Goal: Transaction & Acquisition: Book appointment/travel/reservation

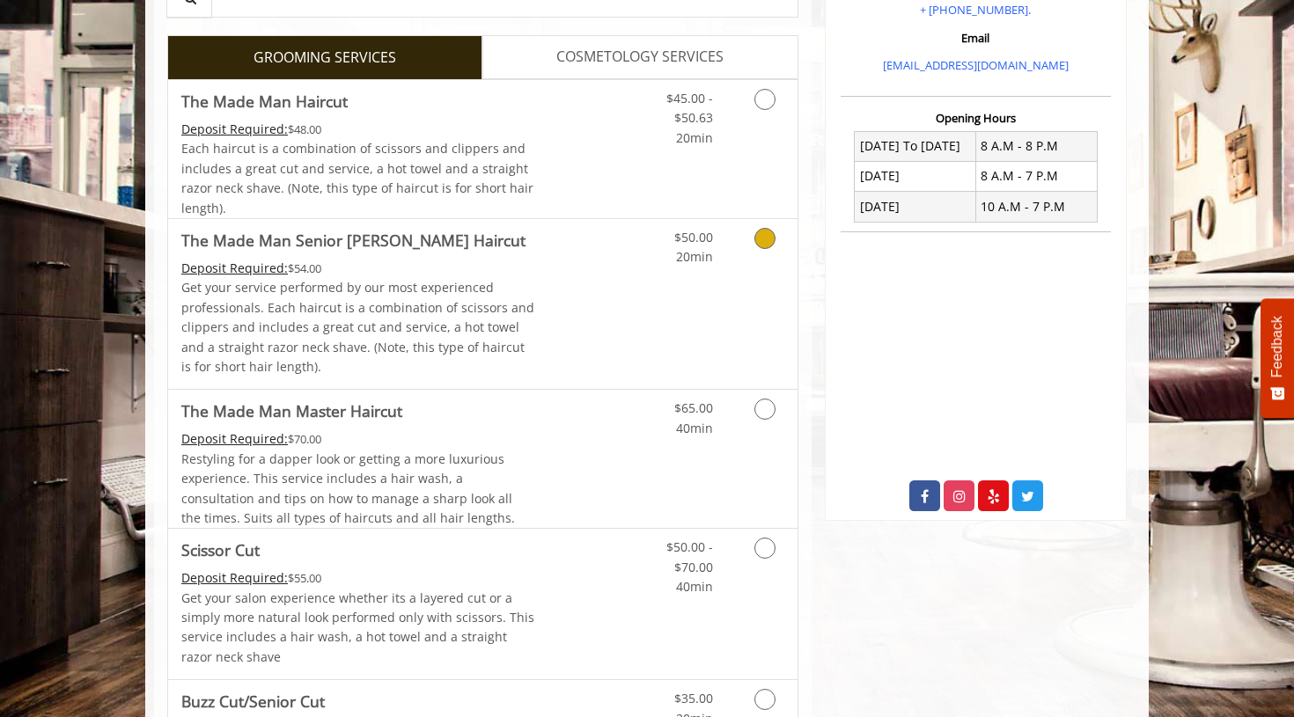
scroll to position [364, 0]
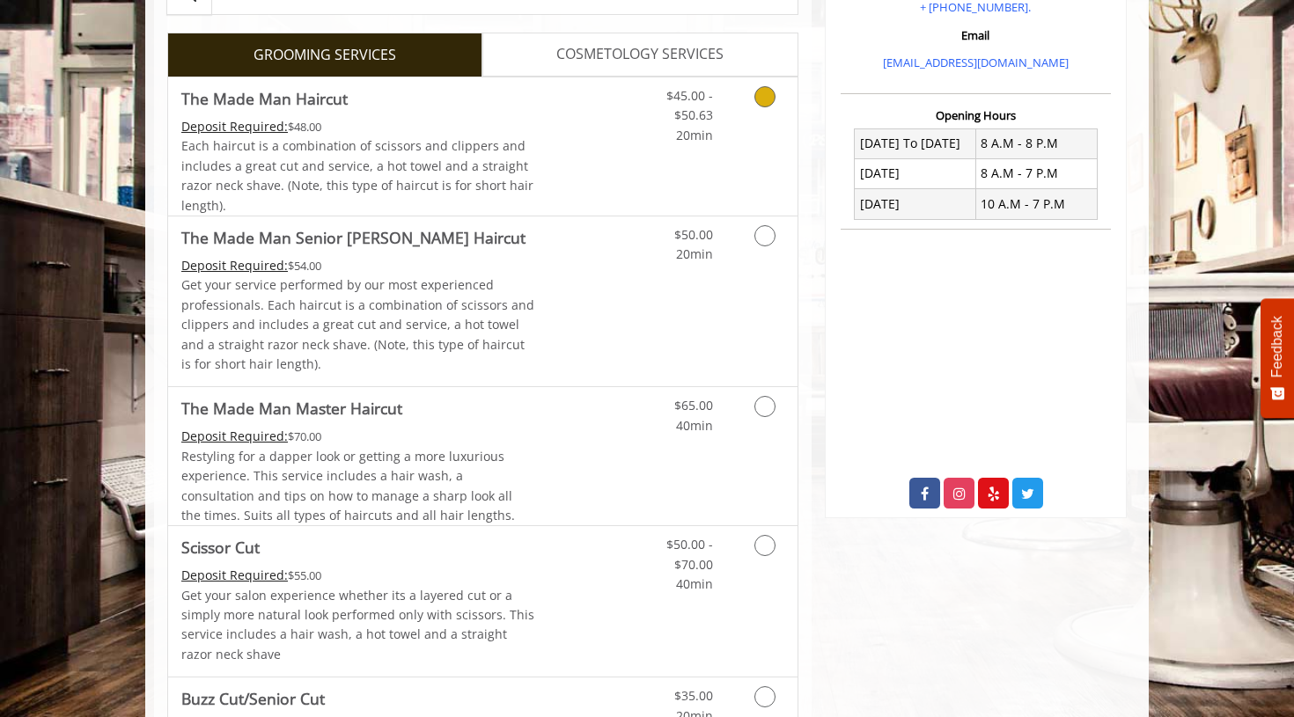
click at [253, 129] on Haircut "Deposit Required:" at bounding box center [234, 126] width 107 height 17
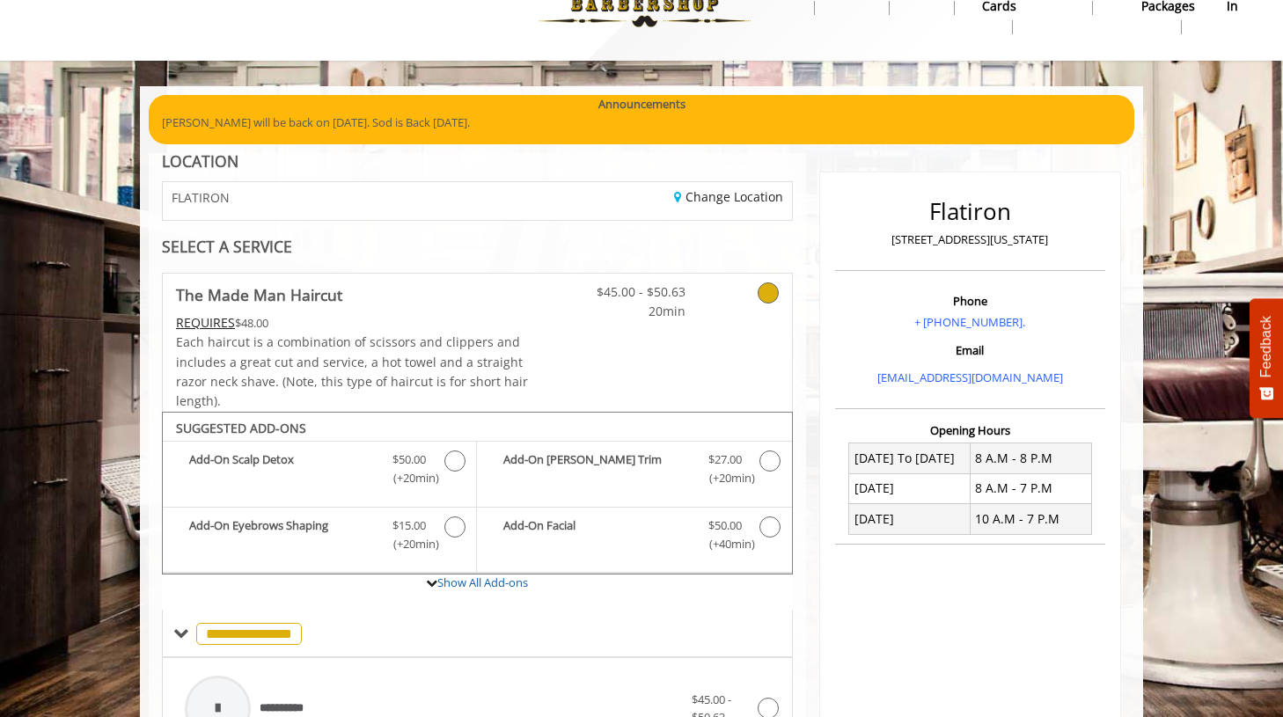
scroll to position [0, 0]
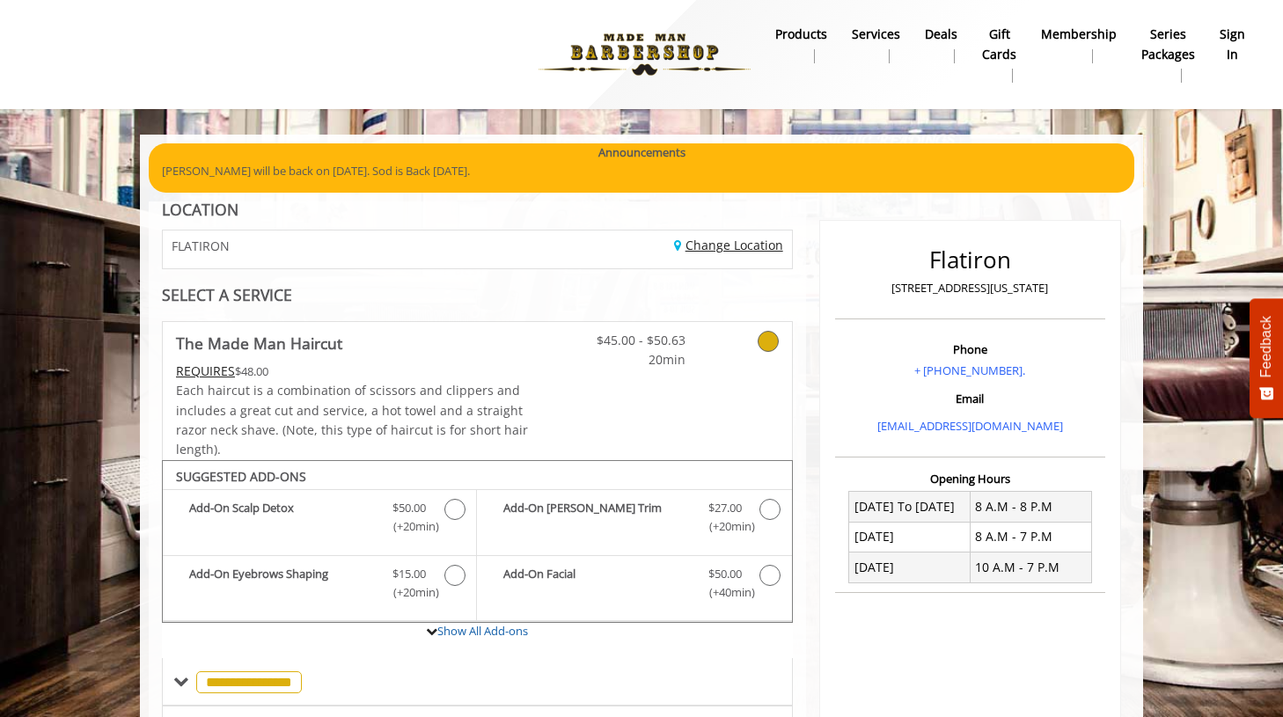
click at [718, 253] on link "Change Location" at bounding box center [728, 245] width 109 height 17
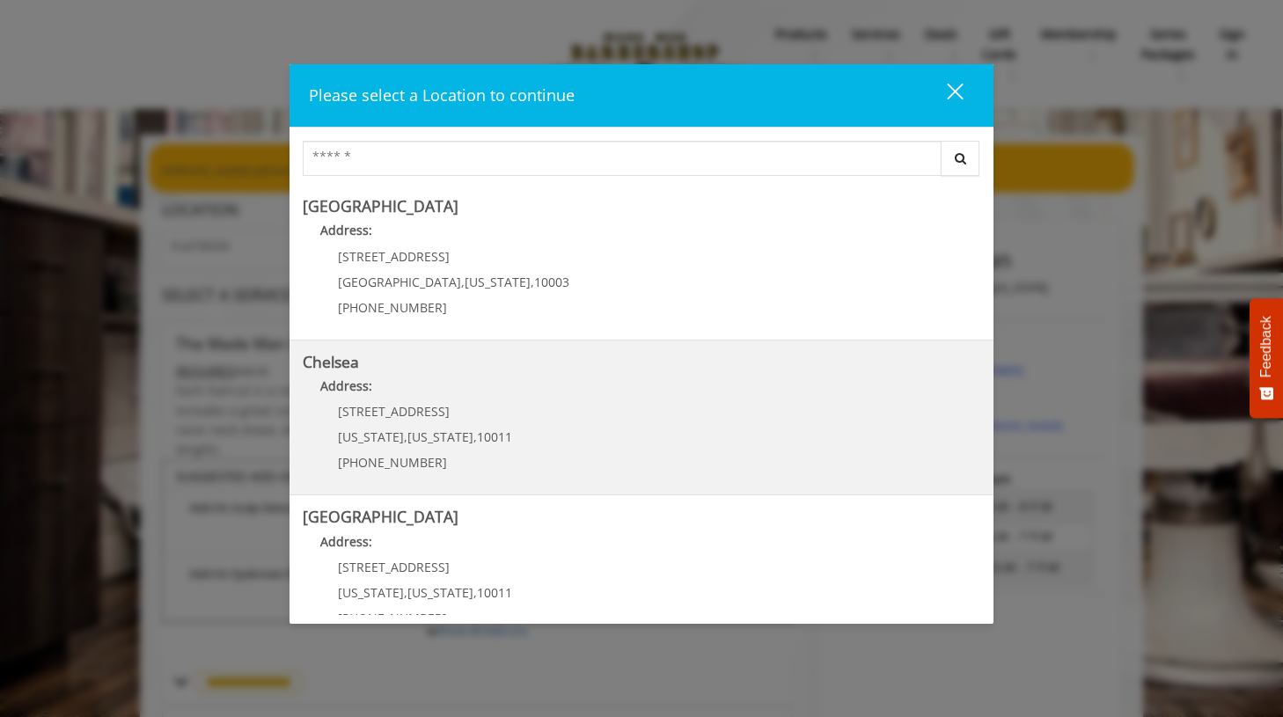
click at [387, 396] on p "Address:" at bounding box center [642, 391] width 678 height 28
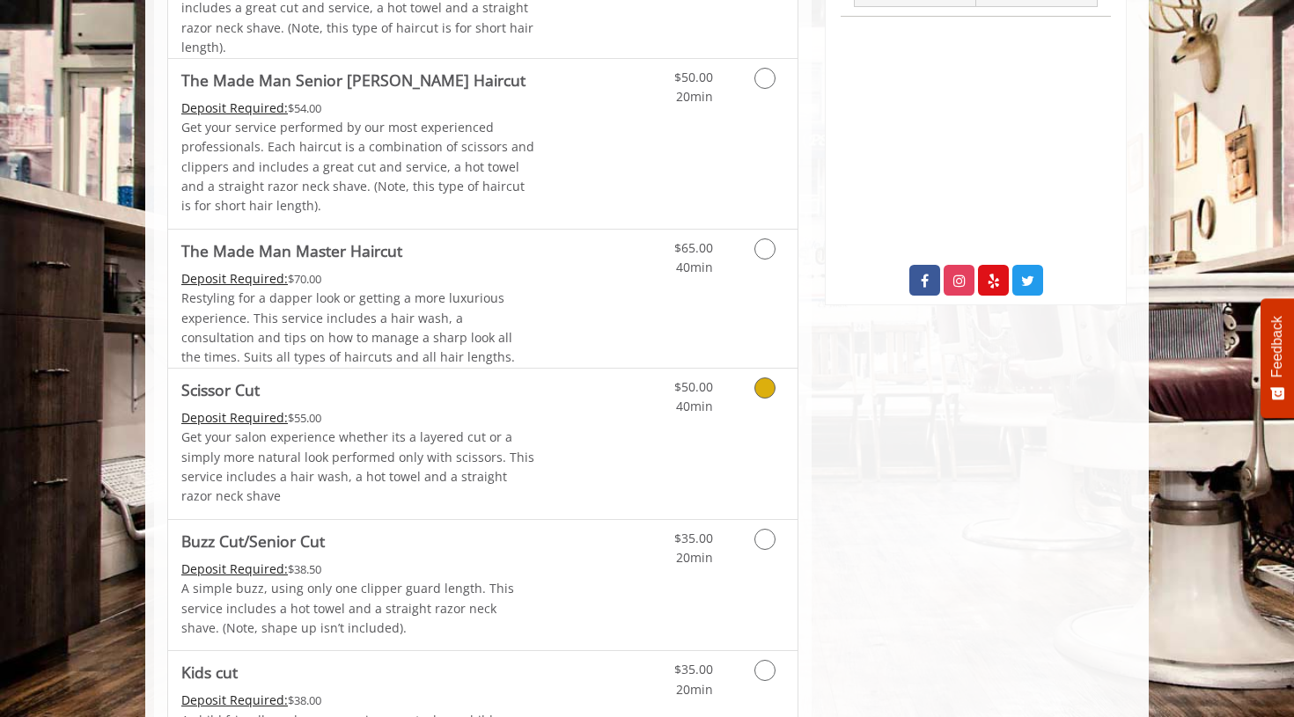
scroll to position [666, 0]
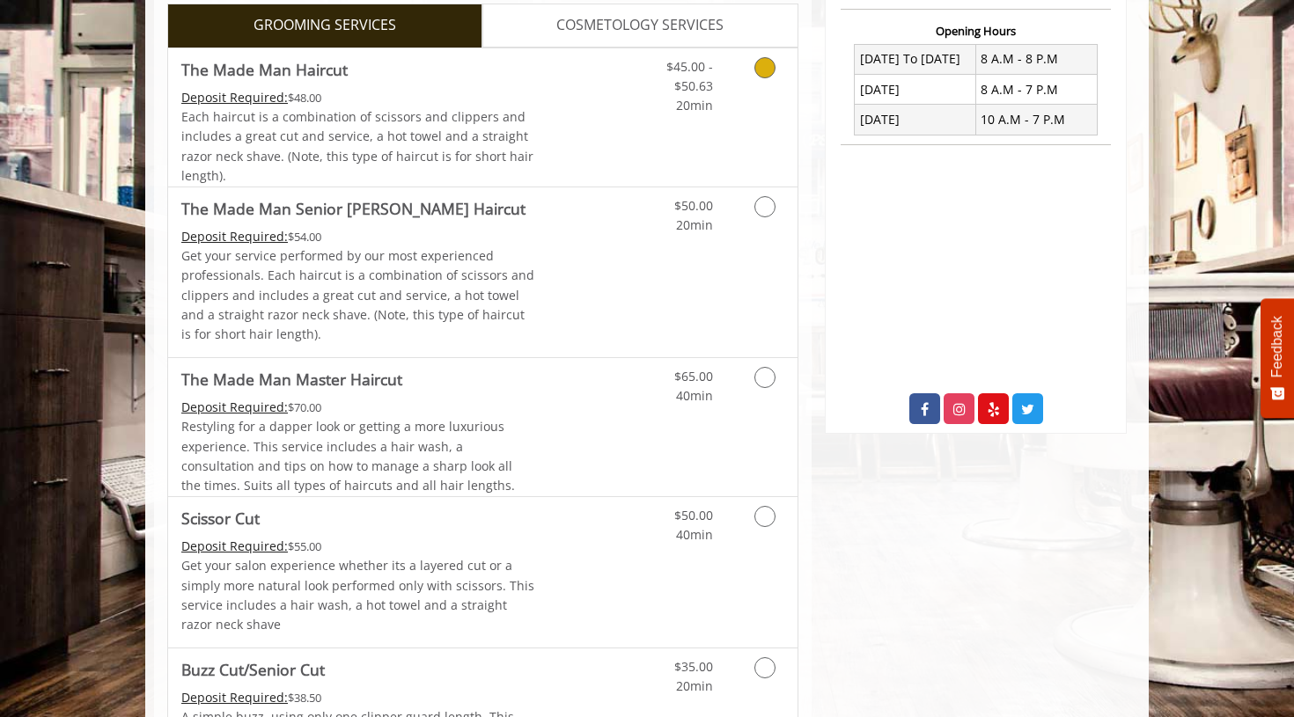
click at [245, 99] on Haircut "Deposit Required:" at bounding box center [234, 97] width 107 height 17
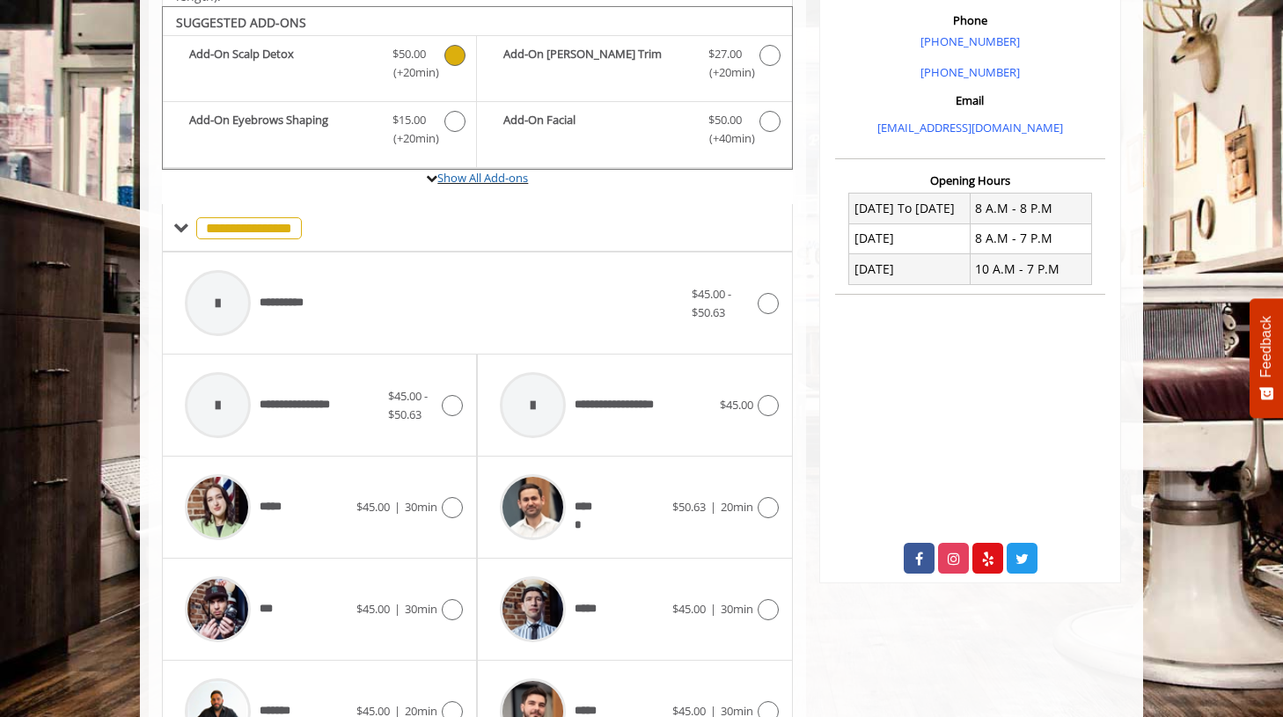
scroll to position [523, 0]
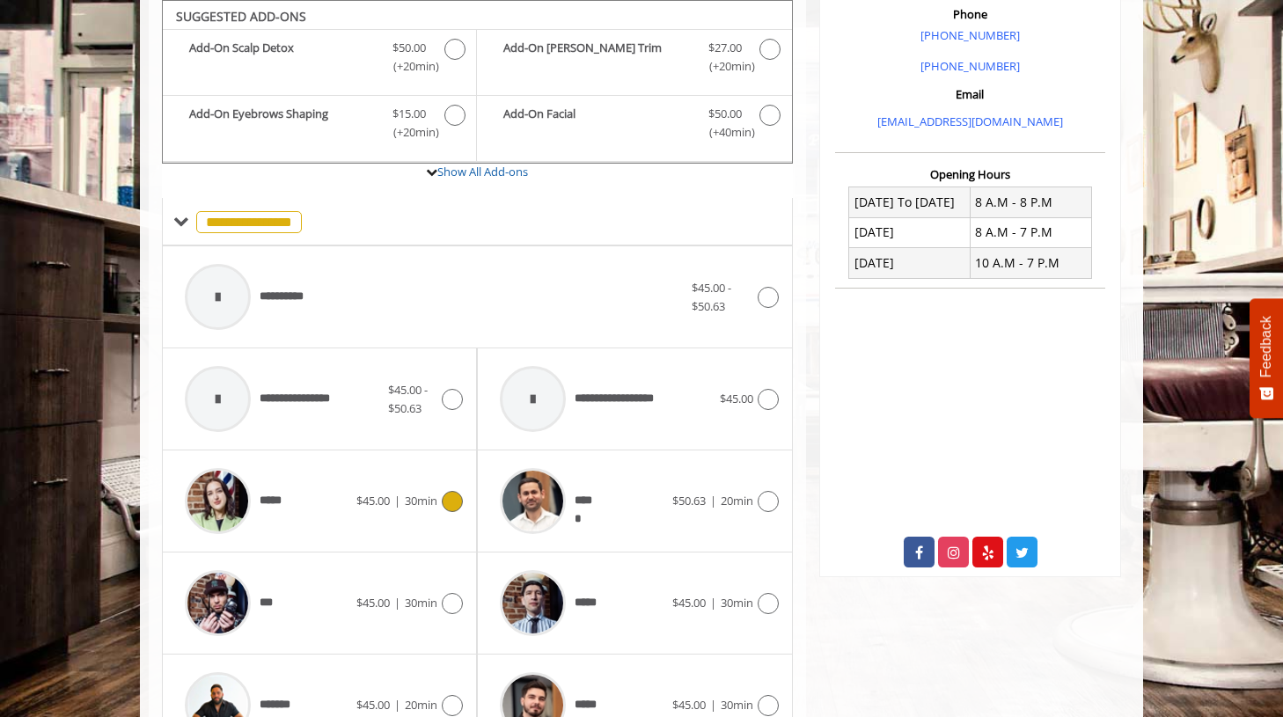
click at [389, 496] on span "$45.00 | 30min" at bounding box center [396, 501] width 81 height 18
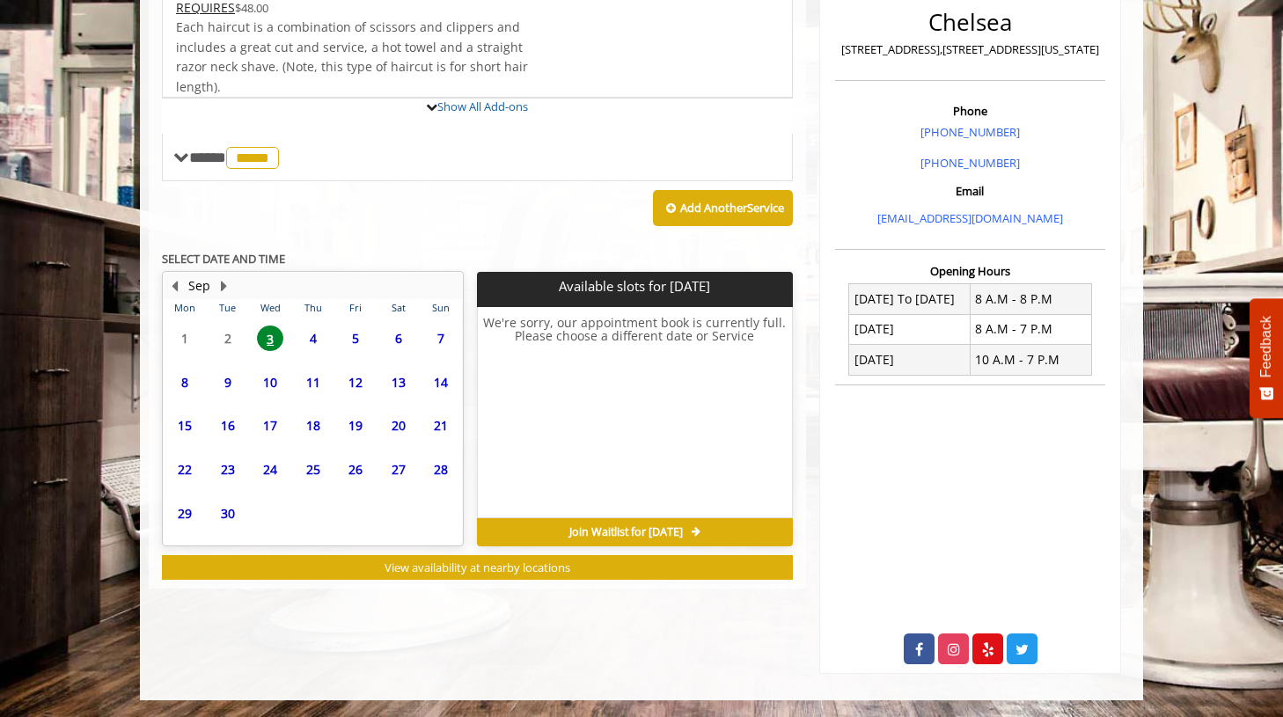
scroll to position [503, 0]
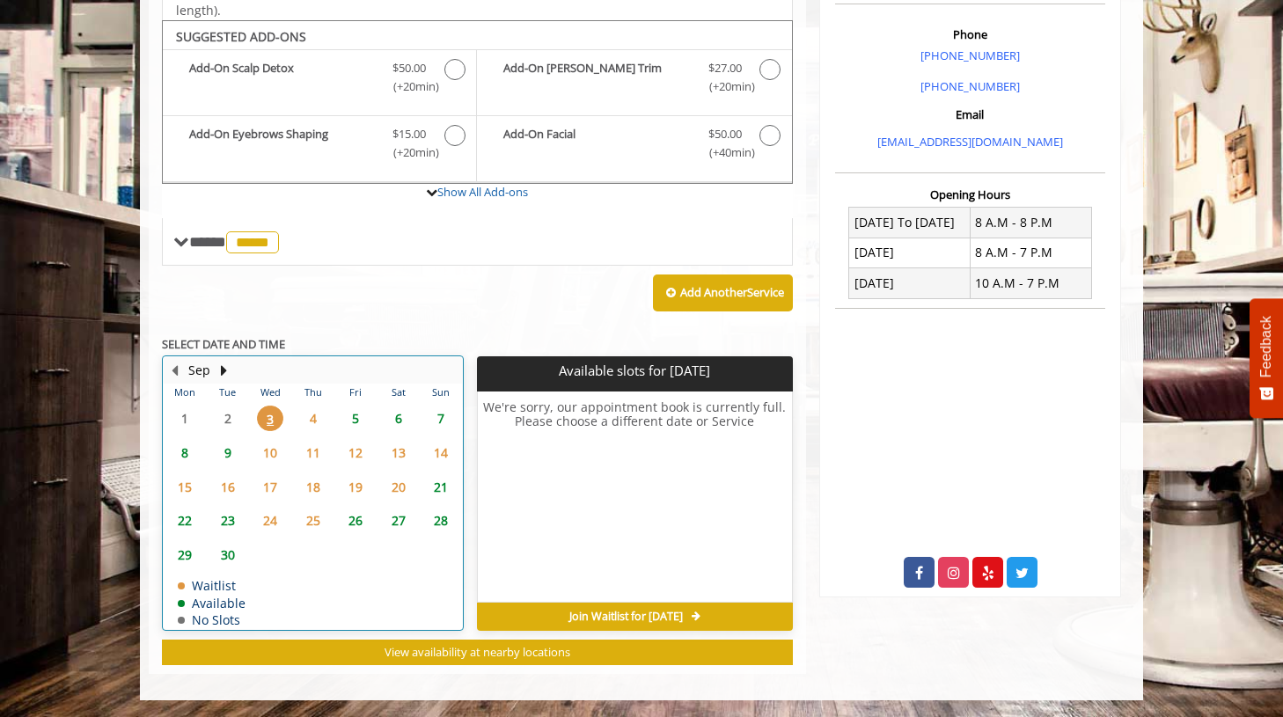
click at [225, 422] on table "Mon Tue Wed Thu Fri Sat Sun 1 2 3 4 5 6 7 8 9 10 11 12 13 14 15 16 17 18 19 20 …" at bounding box center [313, 507] width 298 height 246
click at [308, 415] on span "4" at bounding box center [313, 419] width 26 height 26
click at [354, 416] on span "5" at bounding box center [355, 419] width 26 height 26
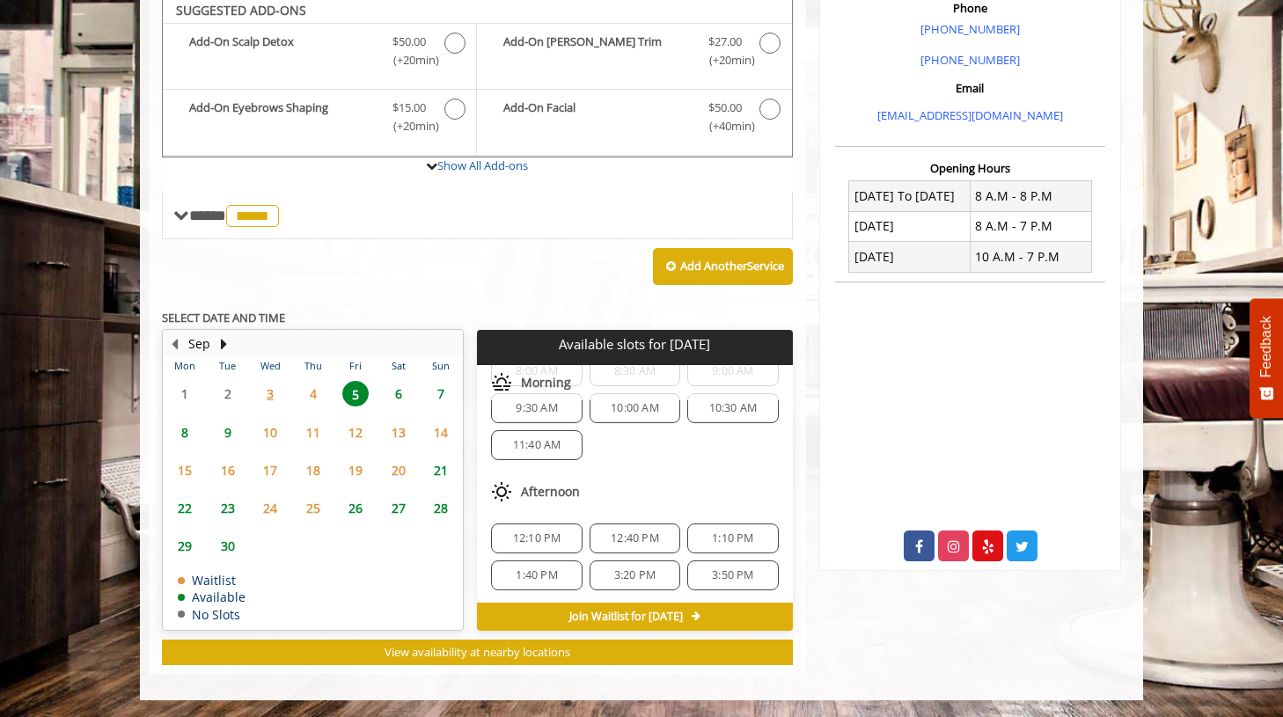
scroll to position [54, 0]
click at [533, 546] on span "12:10 PM" at bounding box center [537, 543] width 48 height 14
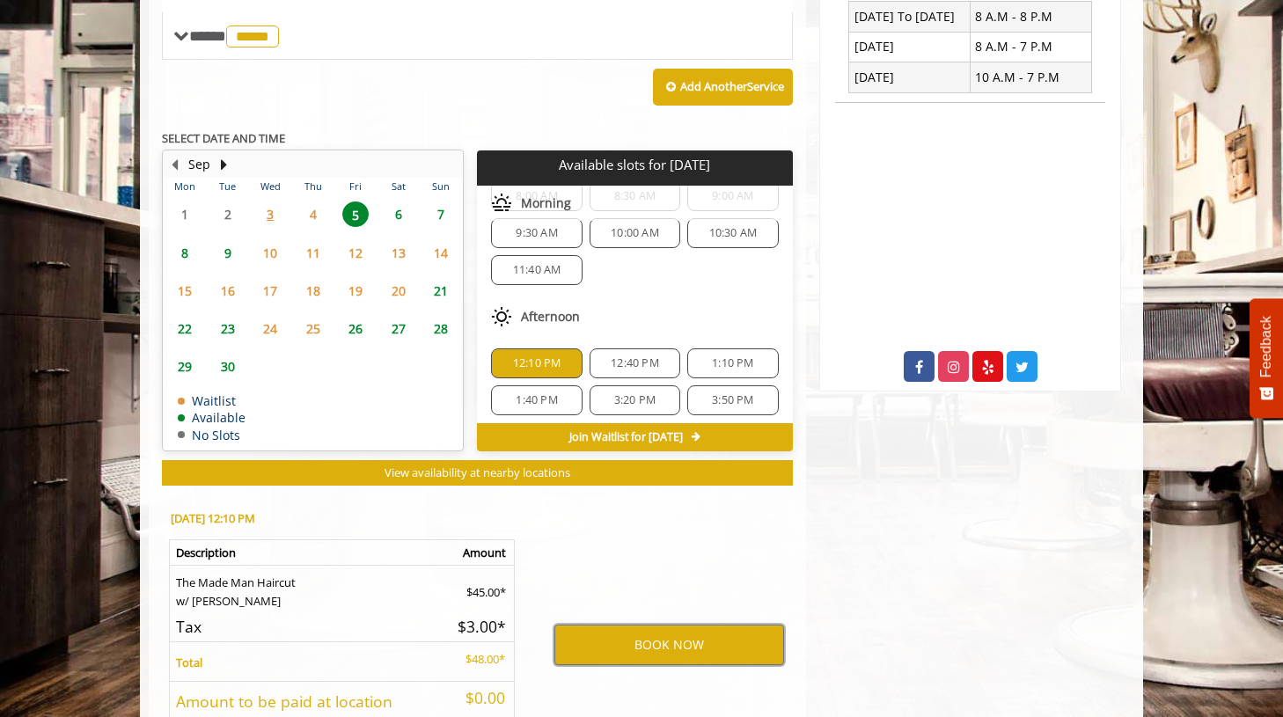
scroll to position [710, 0]
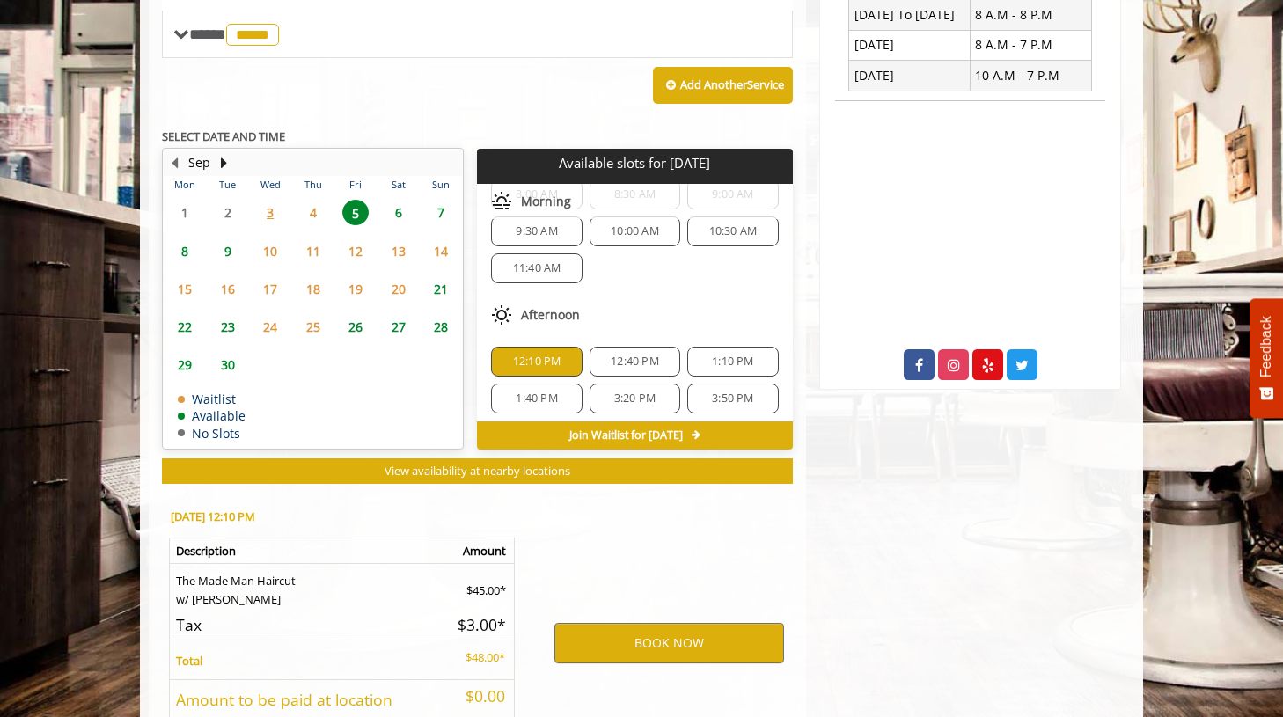
click at [619, 269] on div "8:00 AM 8:30 AM 9:00 AM 9:30 AM 10:00 AM 10:30 AM 11:40 AM" at bounding box center [634, 231] width 315 height 132
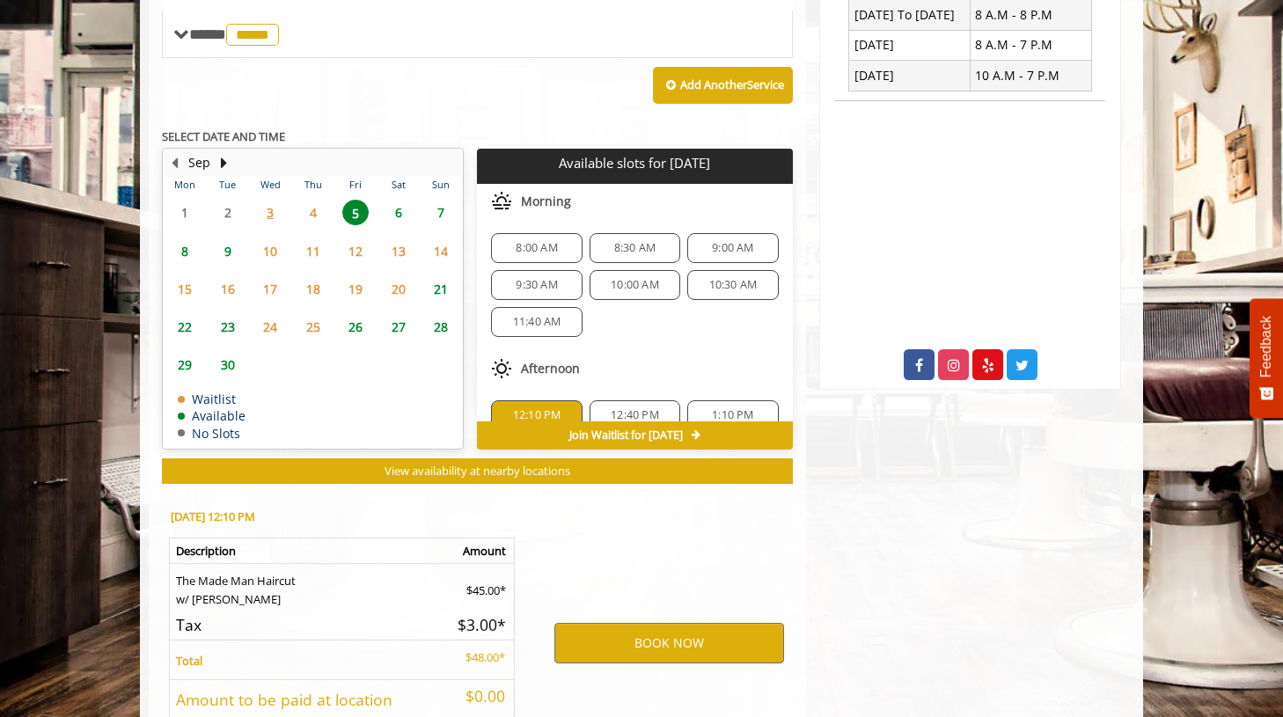
click at [540, 315] on span "11:40 AM" at bounding box center [537, 322] width 48 height 14
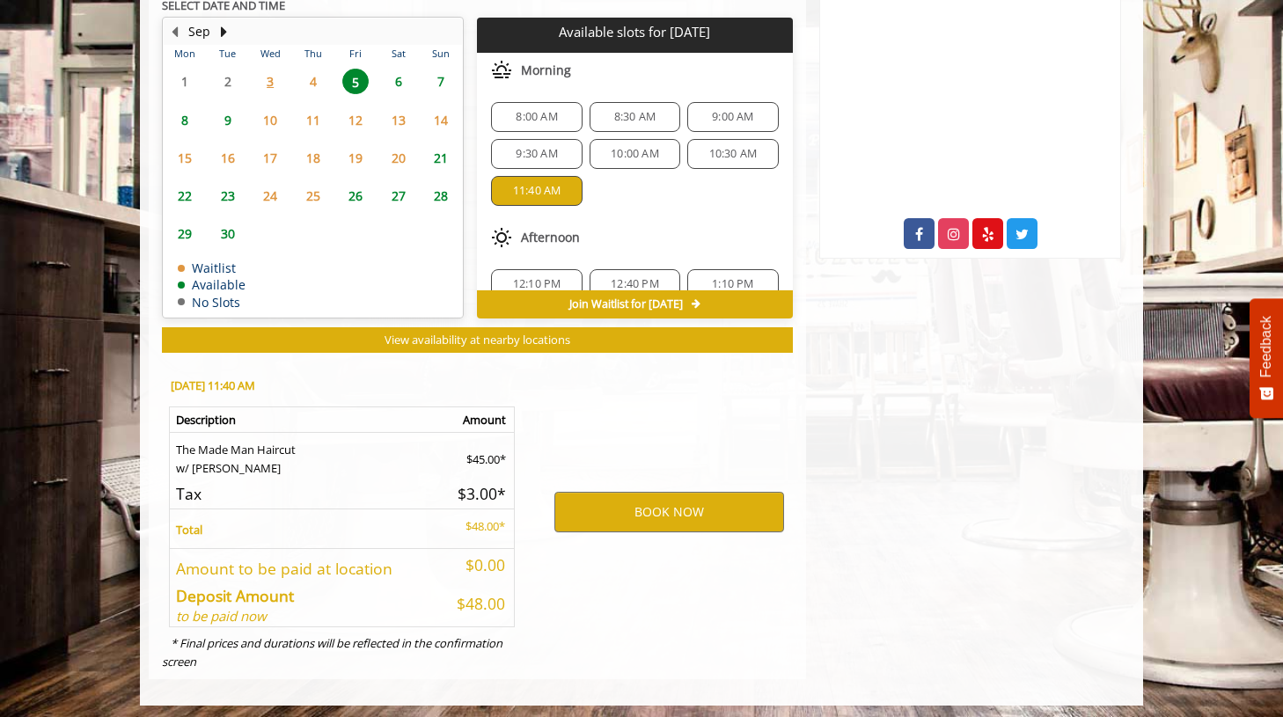
scroll to position [847, 0]
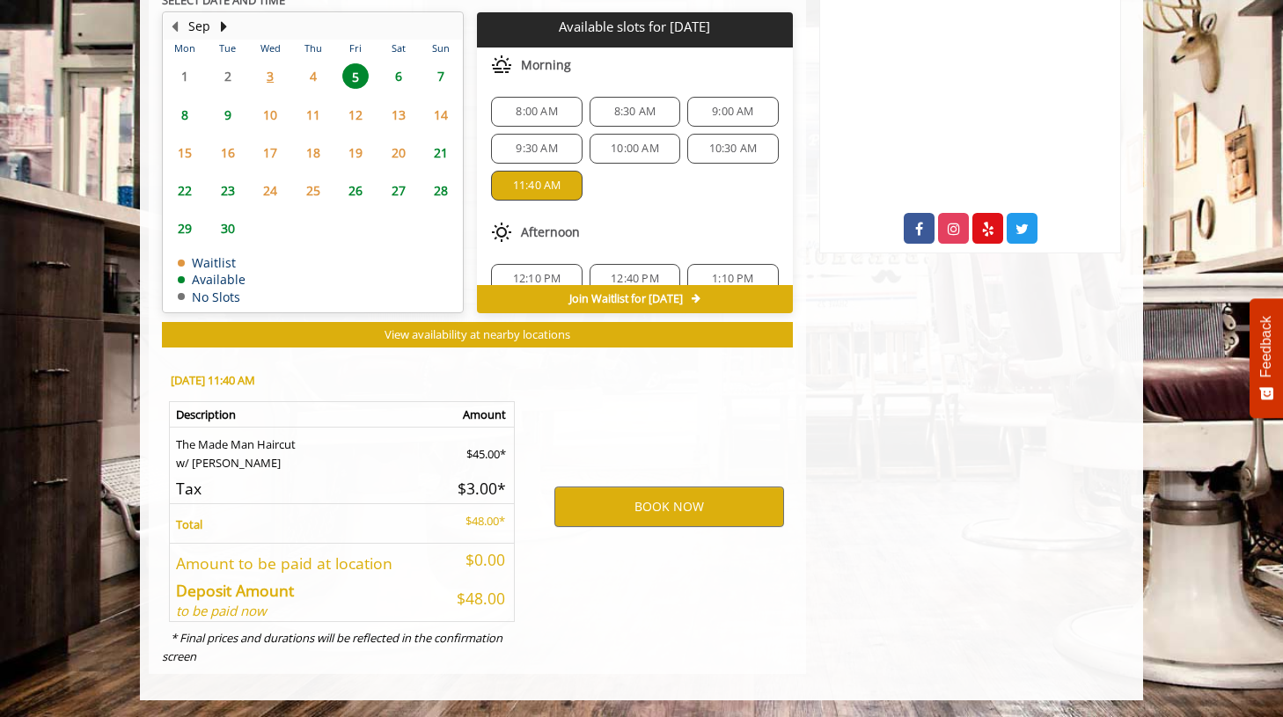
click at [540, 274] on span "12:10 PM" at bounding box center [537, 279] width 48 height 14
click at [524, 108] on span "8:00 AM" at bounding box center [536, 112] width 41 height 14
click at [545, 279] on span "12:10 PM" at bounding box center [537, 279] width 48 height 14
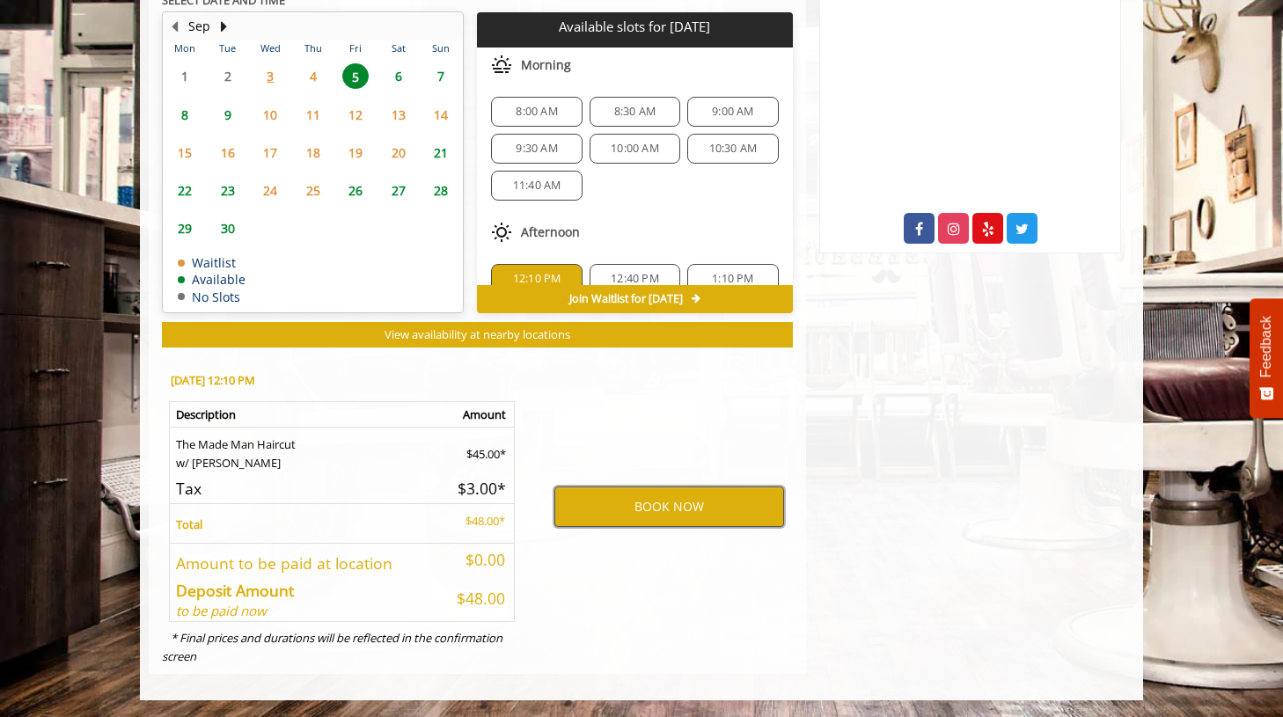
click at [672, 511] on button "BOOK NOW" at bounding box center [670, 507] width 230 height 40
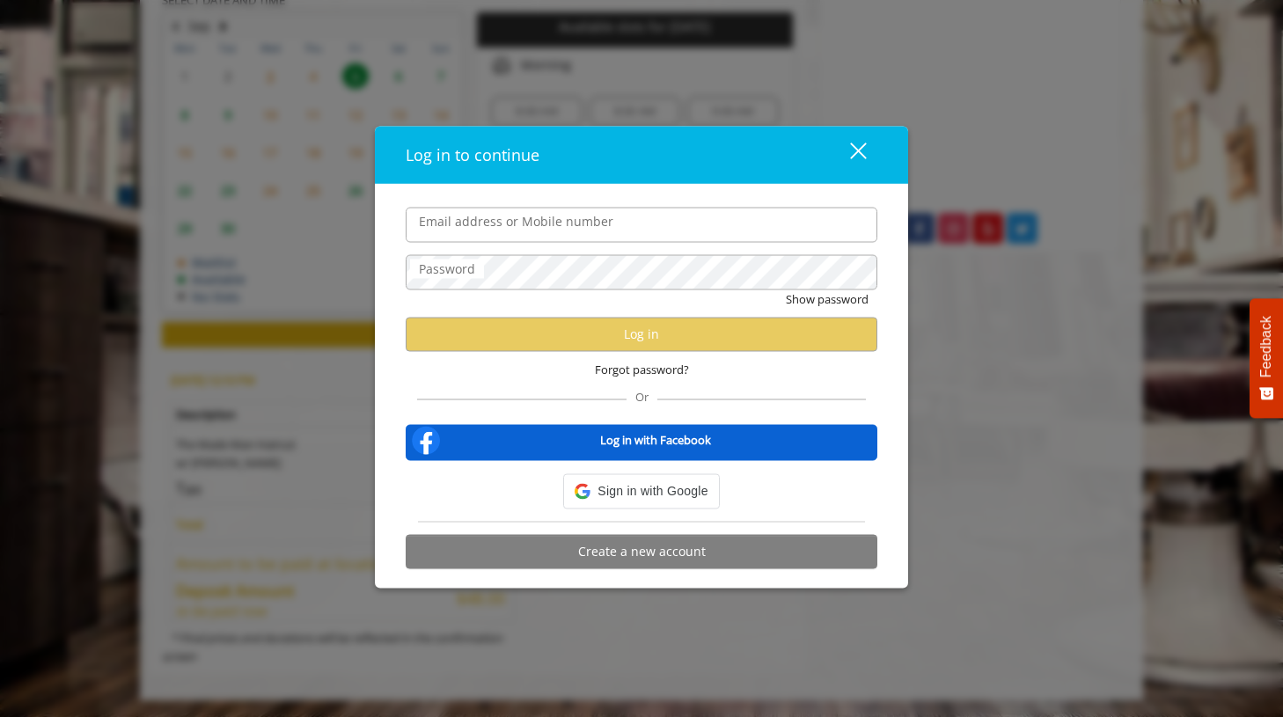
type input "**********"
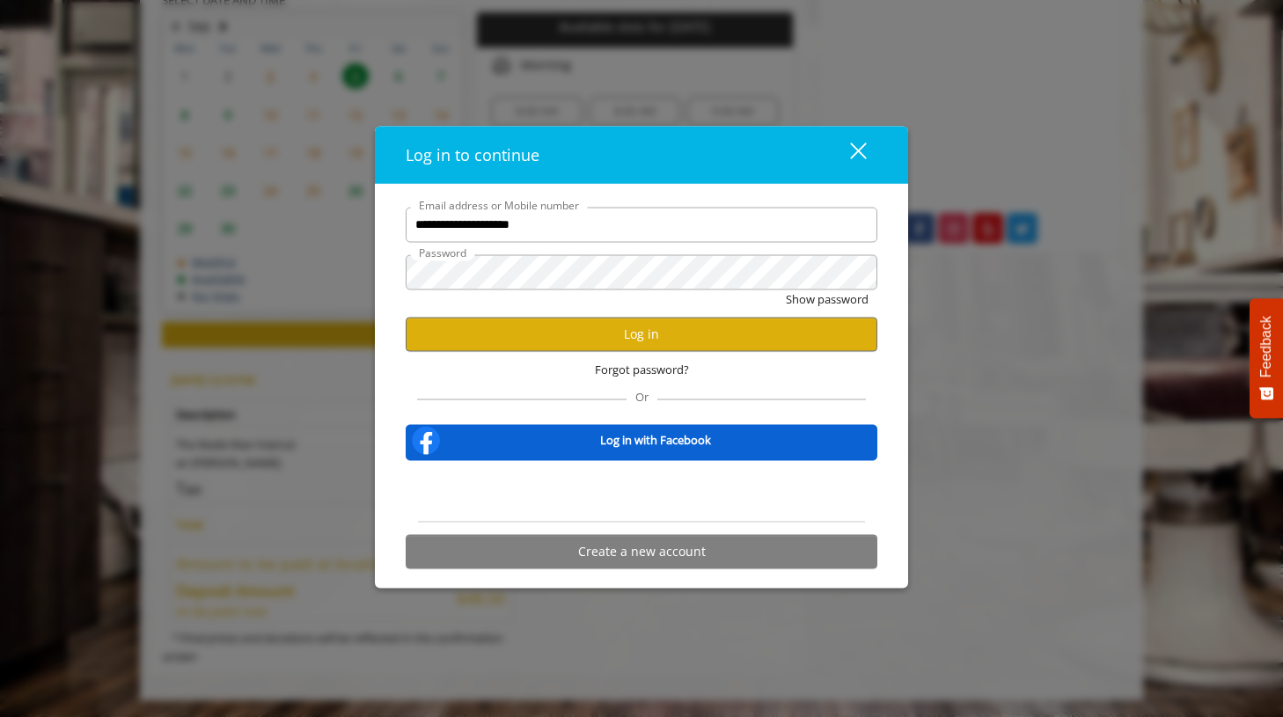
scroll to position [0, 0]
click at [640, 331] on button "Log in" at bounding box center [642, 334] width 472 height 34
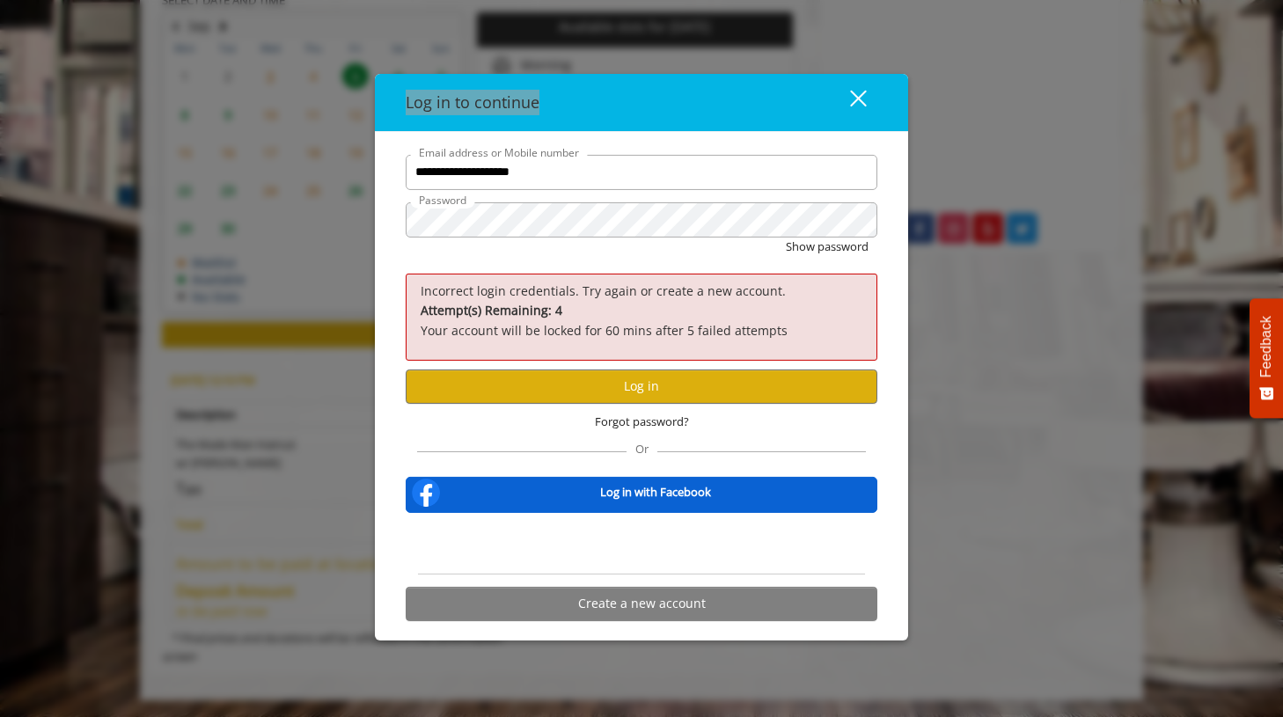
click at [234, 51] on div "**********" at bounding box center [641, 358] width 1283 height 717
click at [357, 195] on div "**********" at bounding box center [641, 358] width 1283 height 717
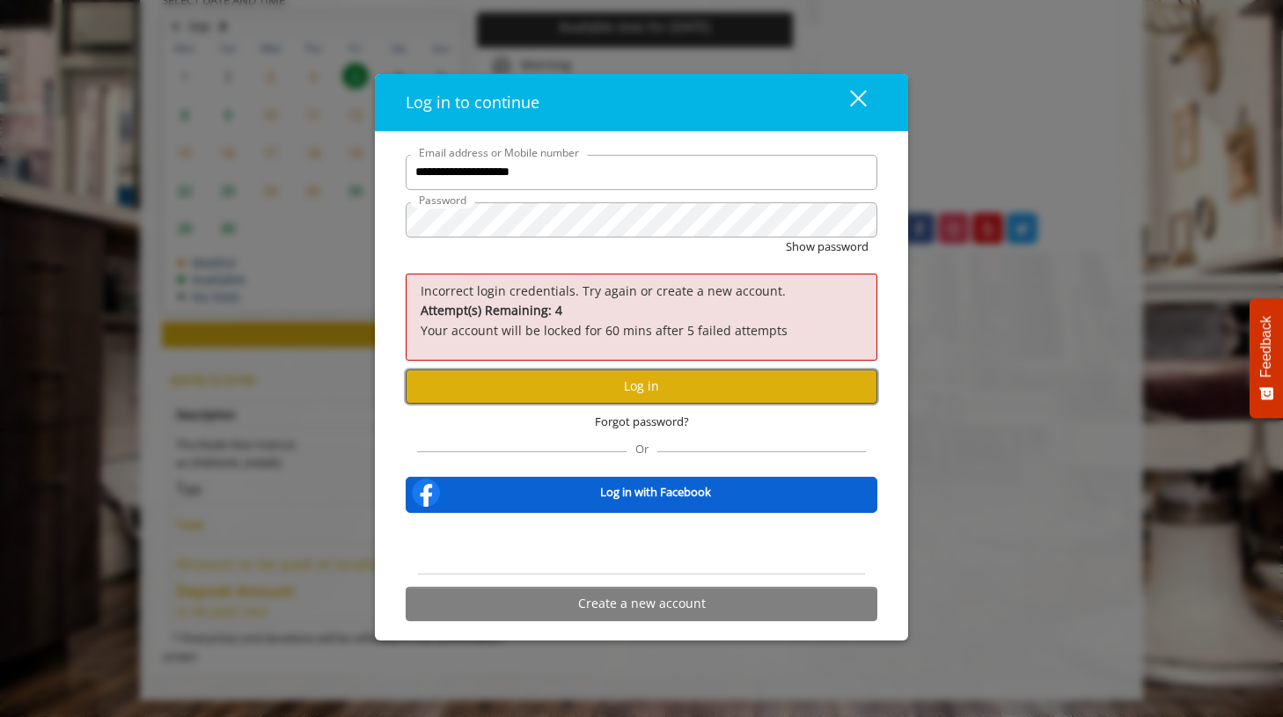
click at [693, 389] on button "Log in" at bounding box center [642, 387] width 472 height 34
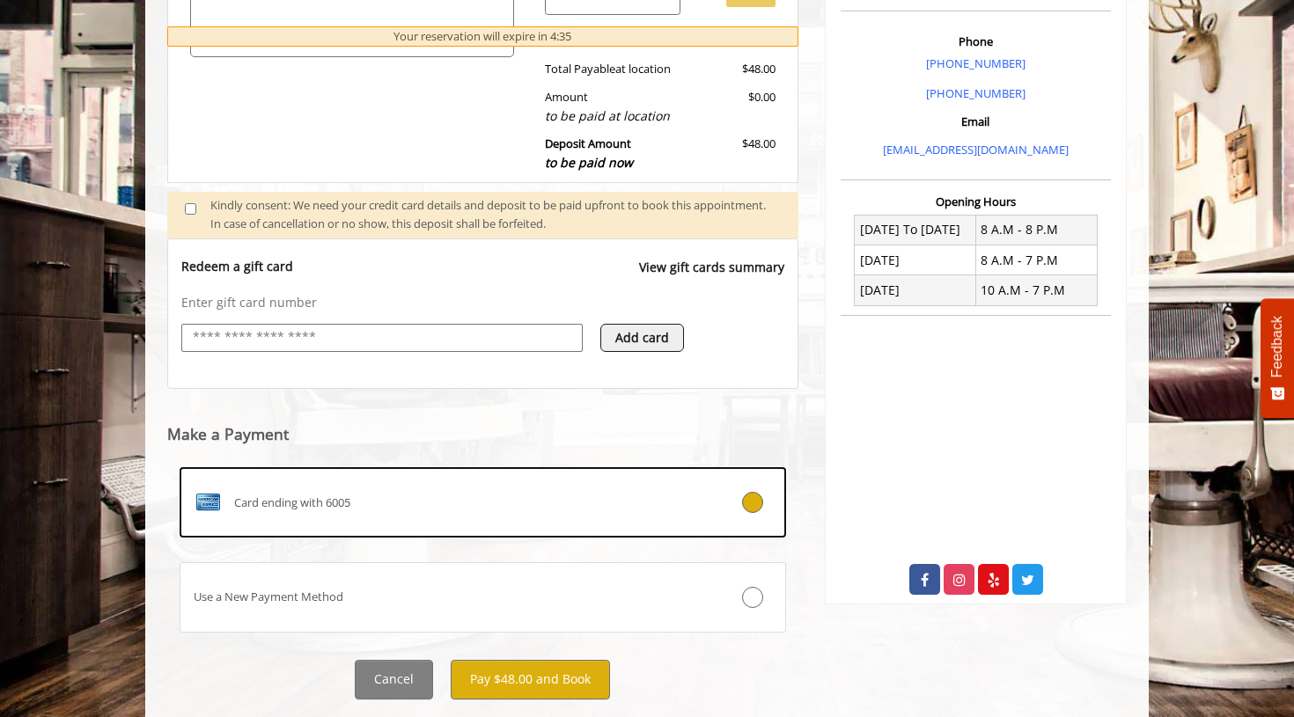
scroll to position [540, 0]
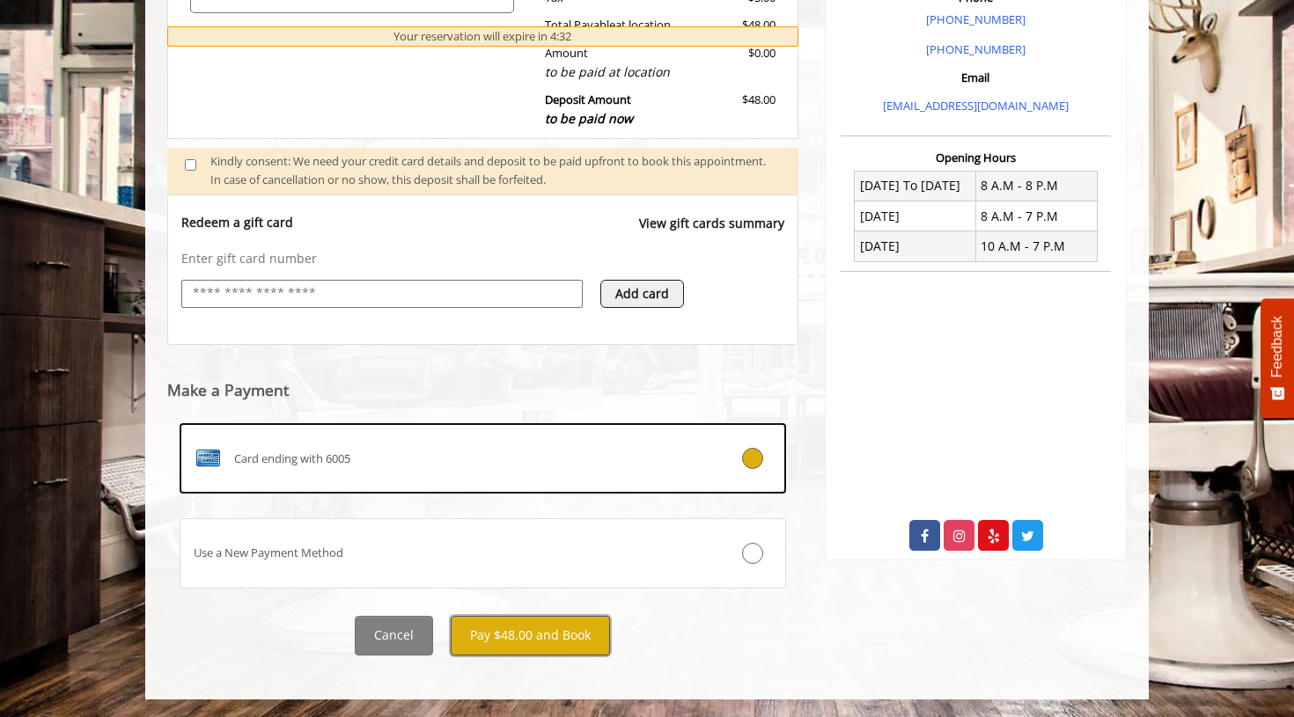
click at [507, 640] on button "Pay $48.00 and Book" at bounding box center [530, 636] width 159 height 40
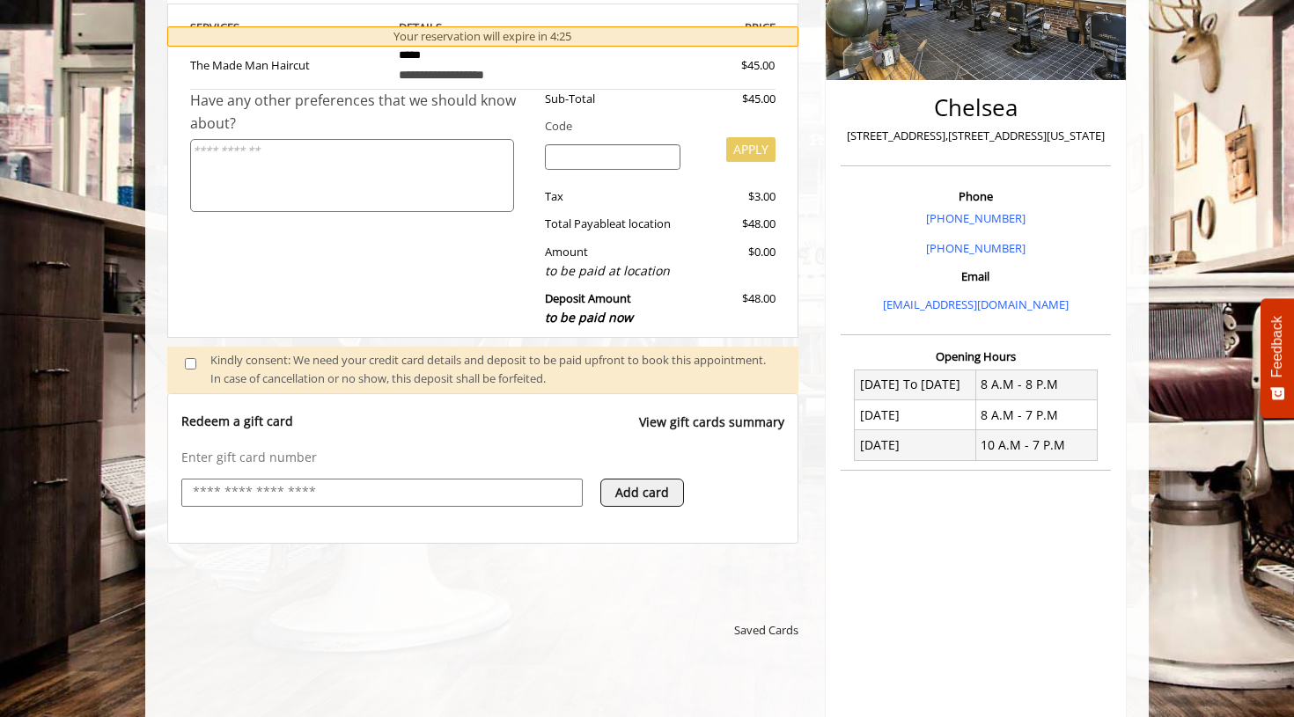
scroll to position [107, 0]
